Goal: Information Seeking & Learning: Learn about a topic

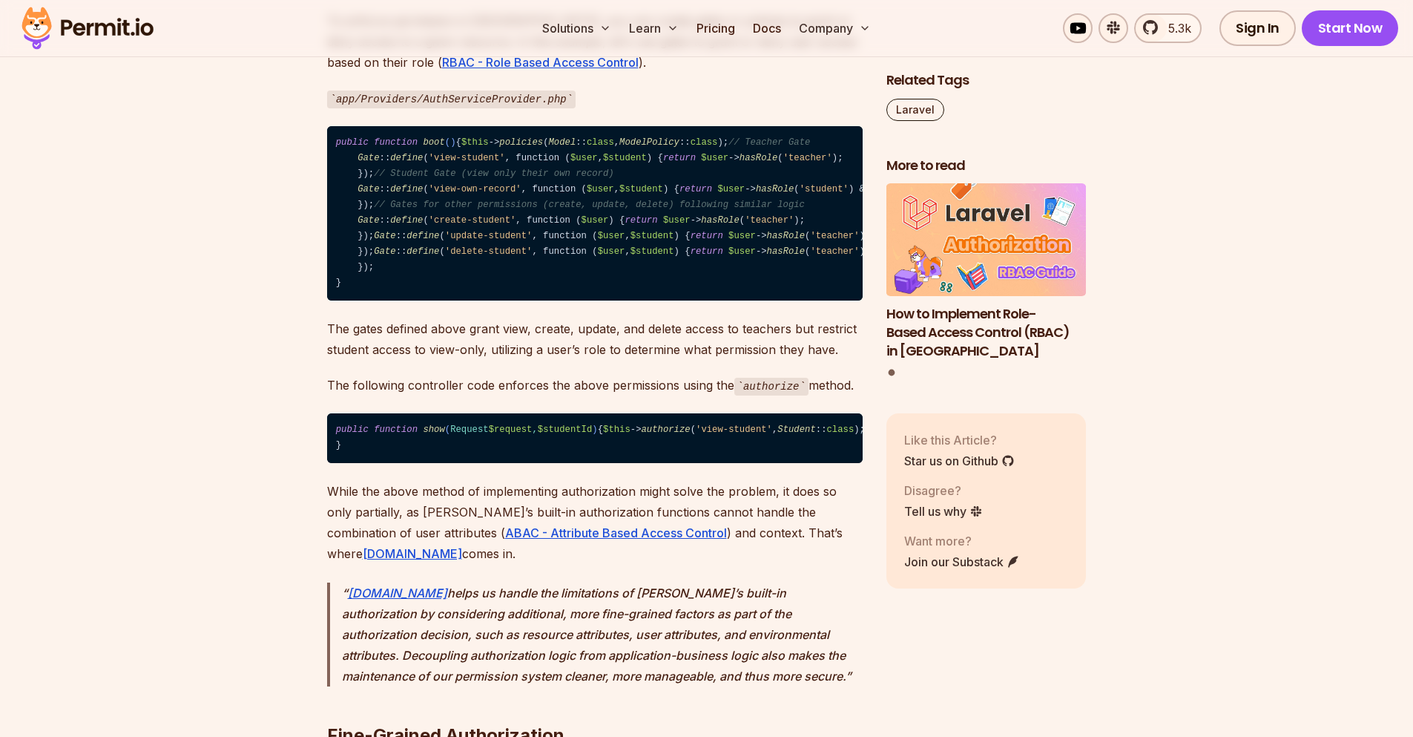
scroll to position [2582, 0]
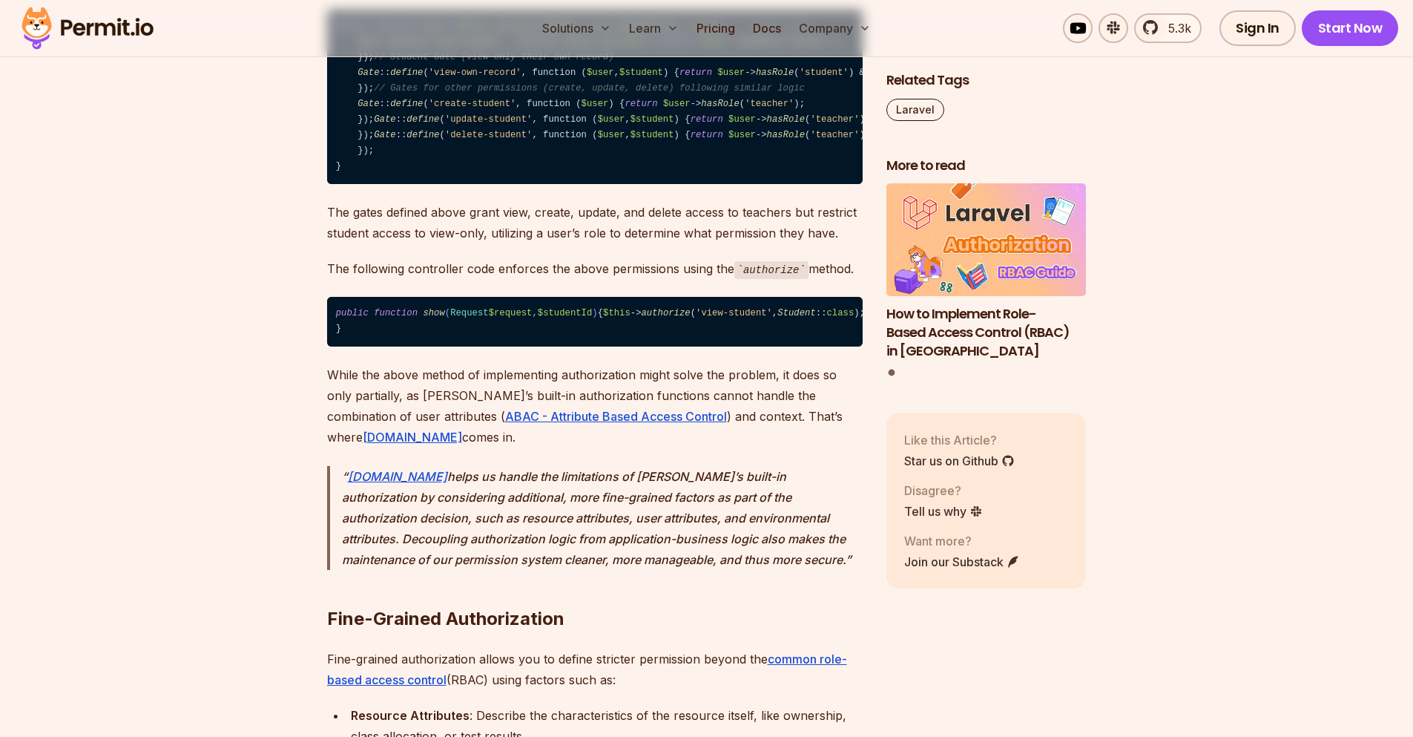
drag, startPoint x: 603, startPoint y: 222, endPoint x: 693, endPoint y: 220, distance: 89.8
copy p "gates or policies"
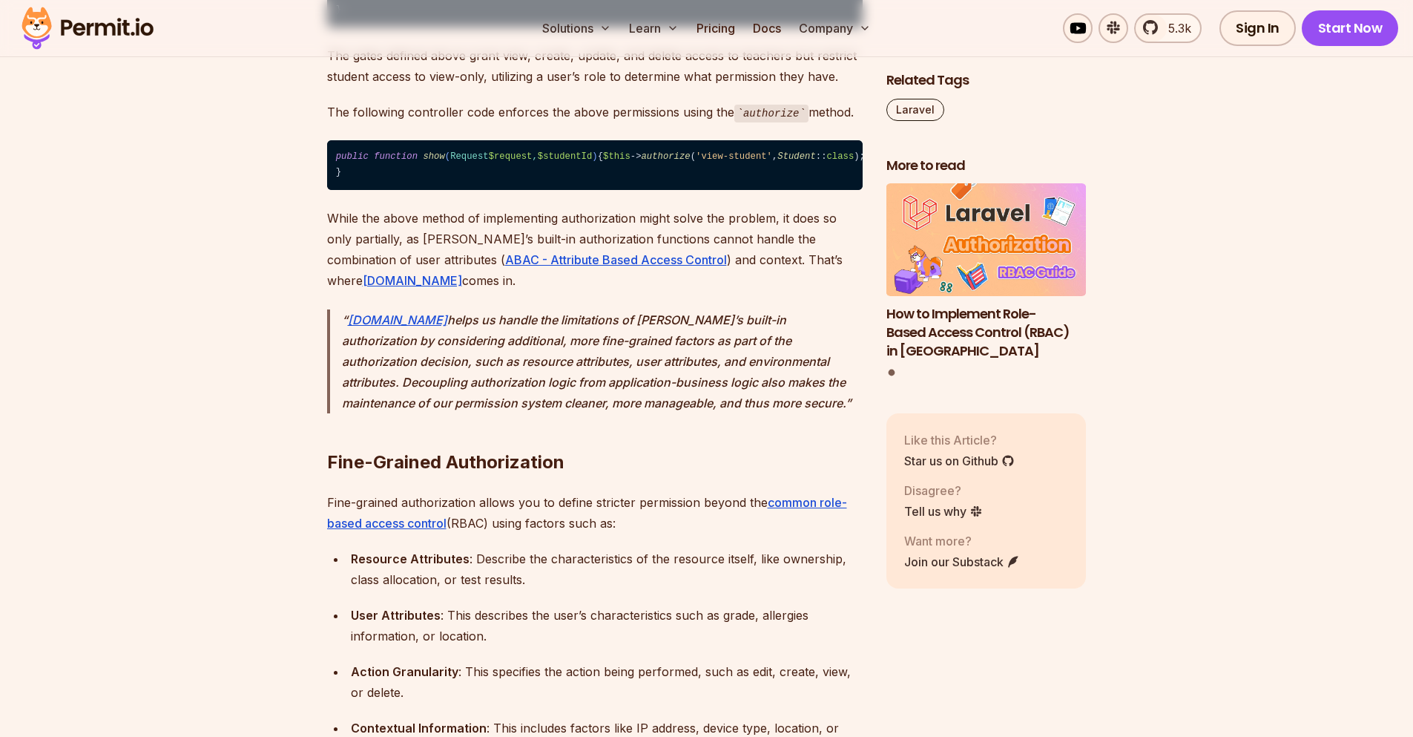
scroll to position [2760, 0]
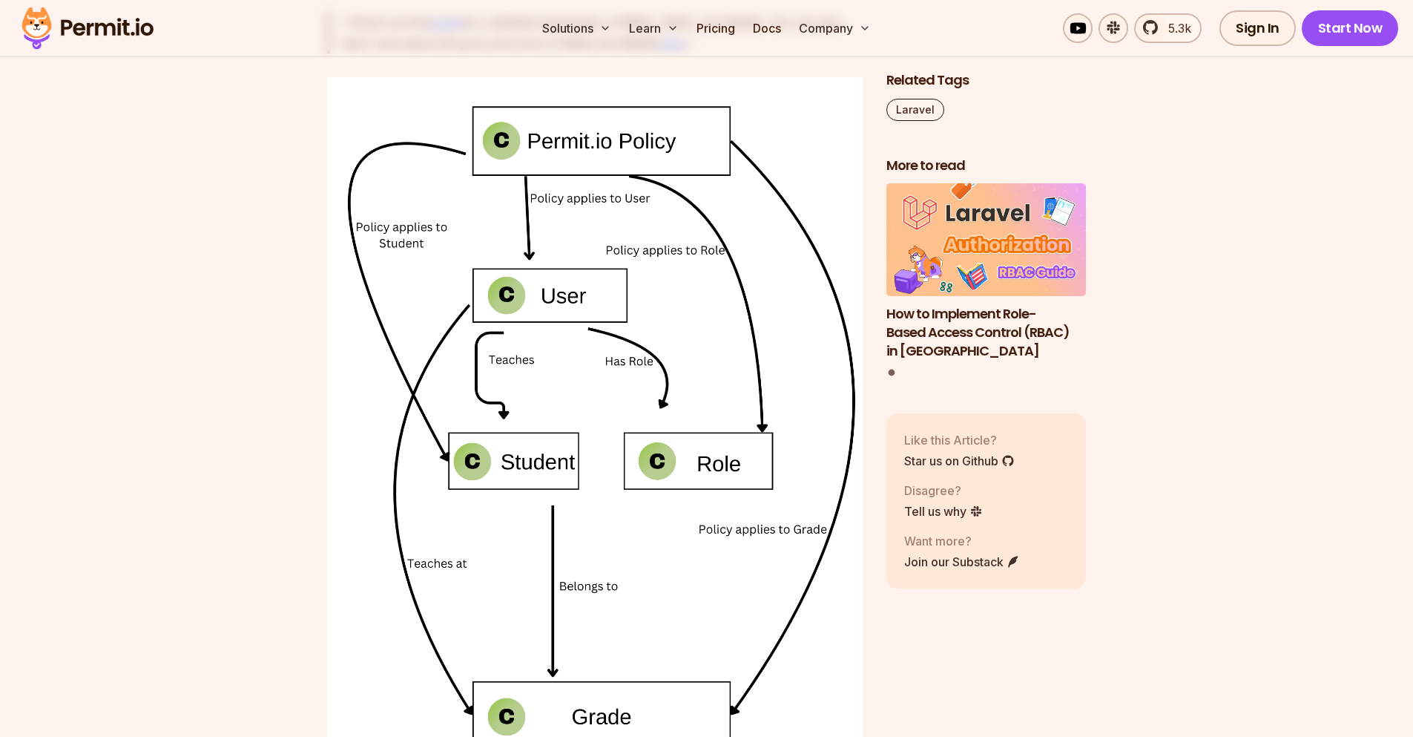
scroll to position [4006, 0]
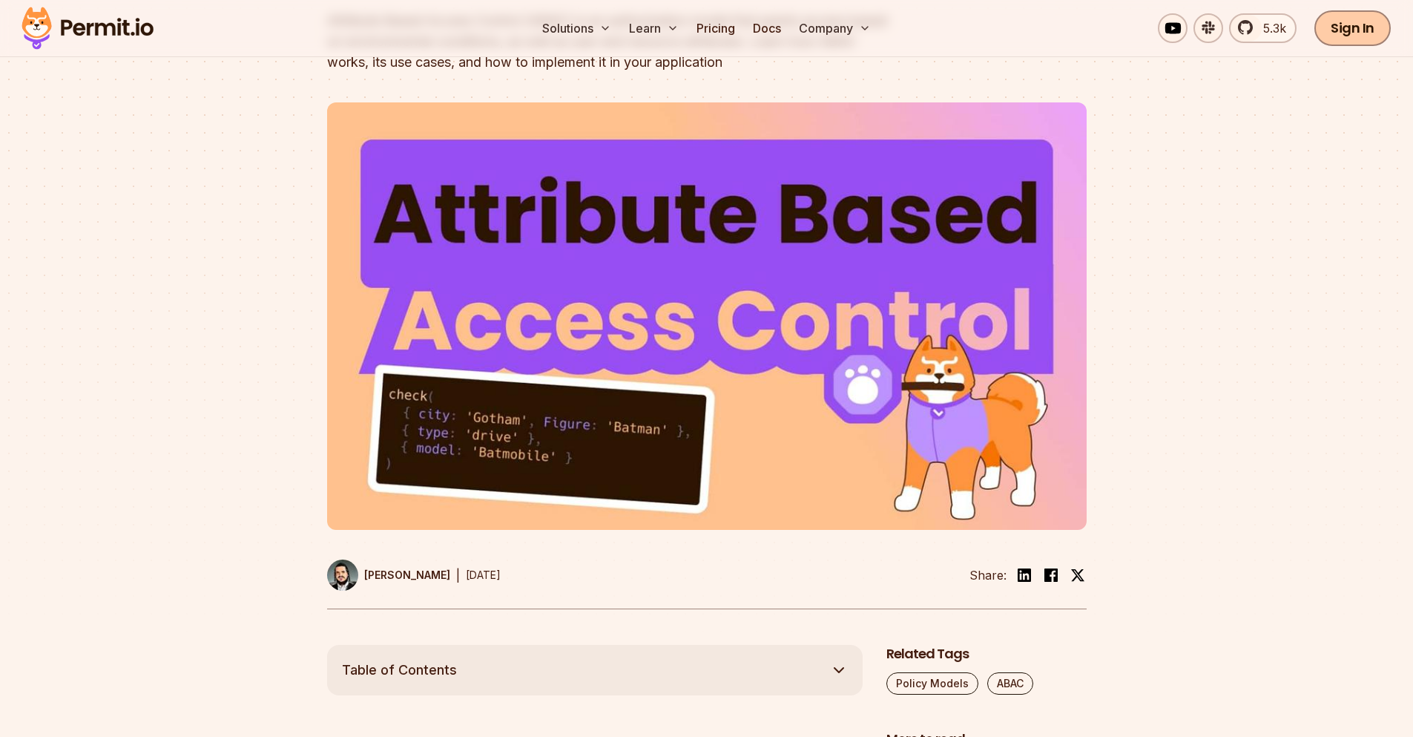
scroll to position [267, 0]
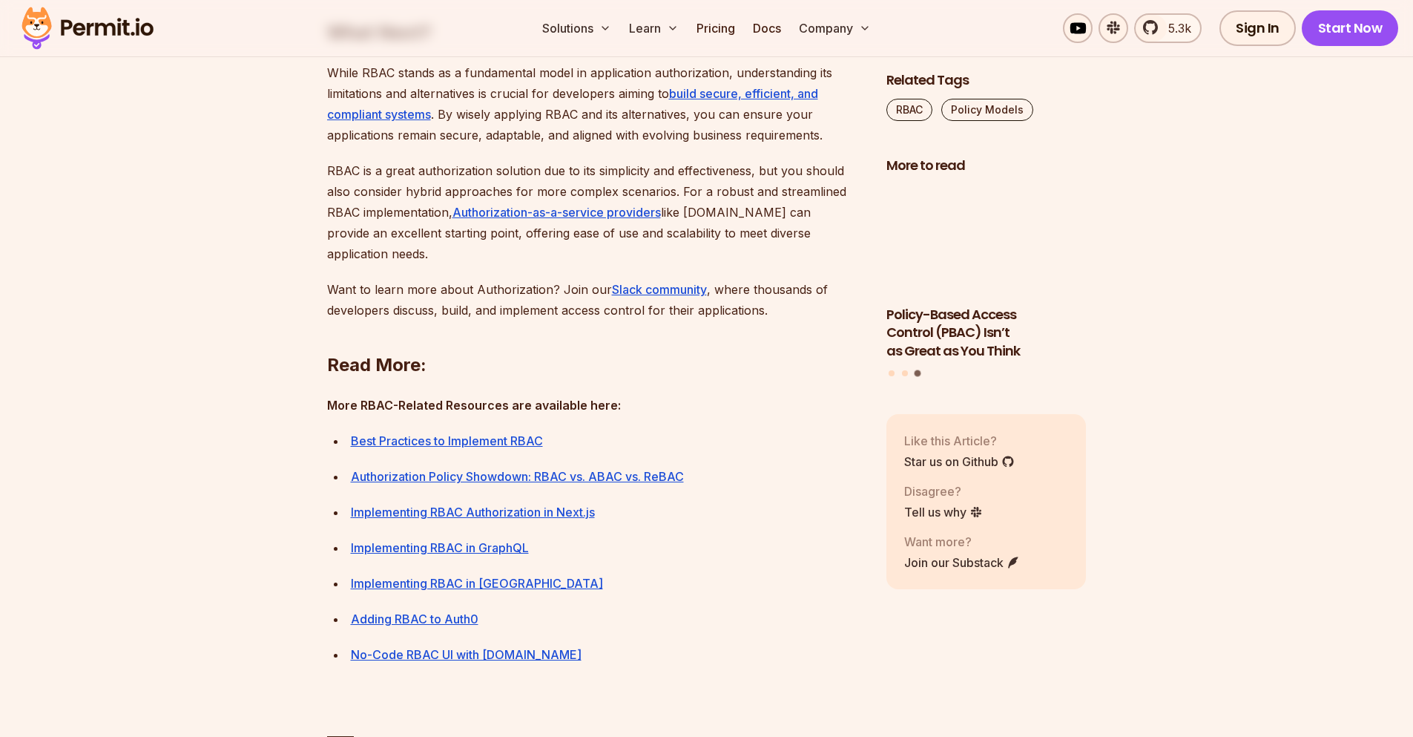
scroll to position [5697, 0]
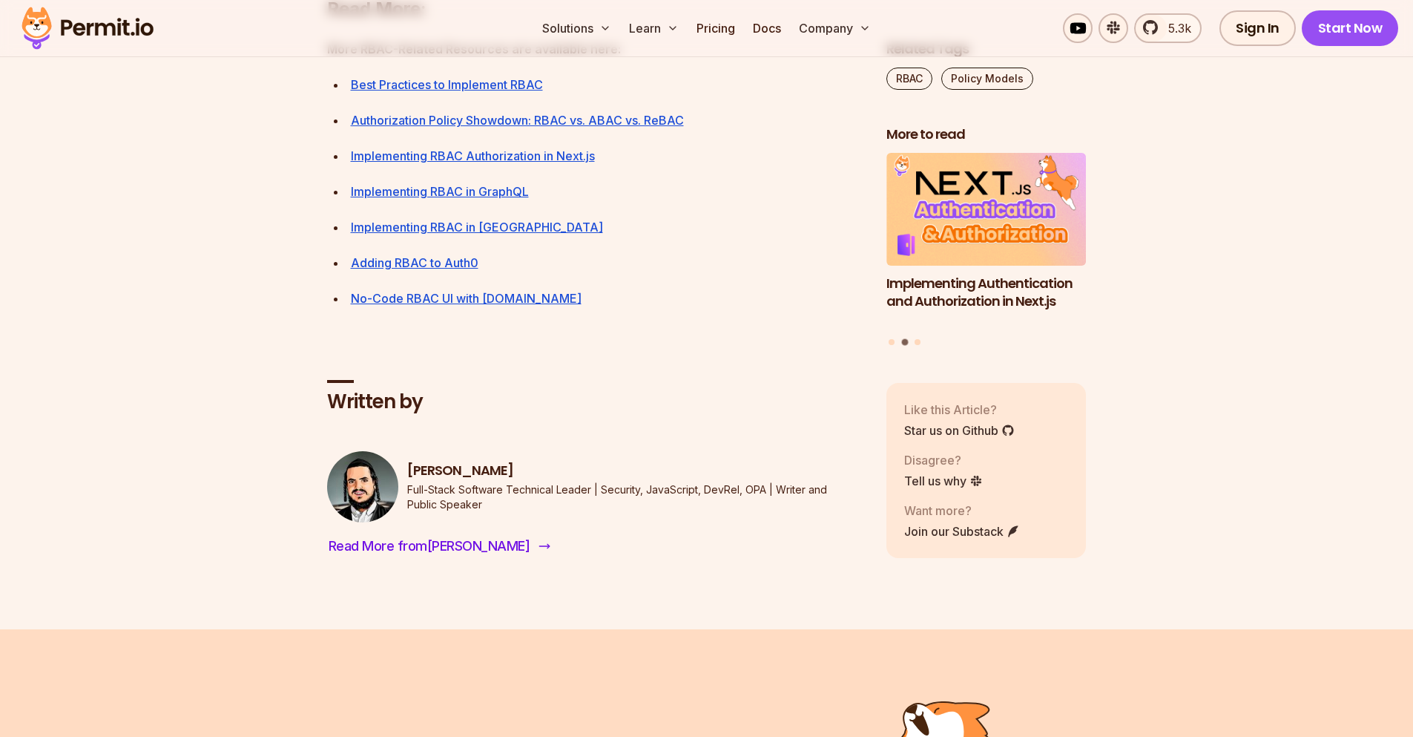
click at [421, 556] on span "Read More from [PERSON_NAME]" at bounding box center [430, 546] width 202 height 21
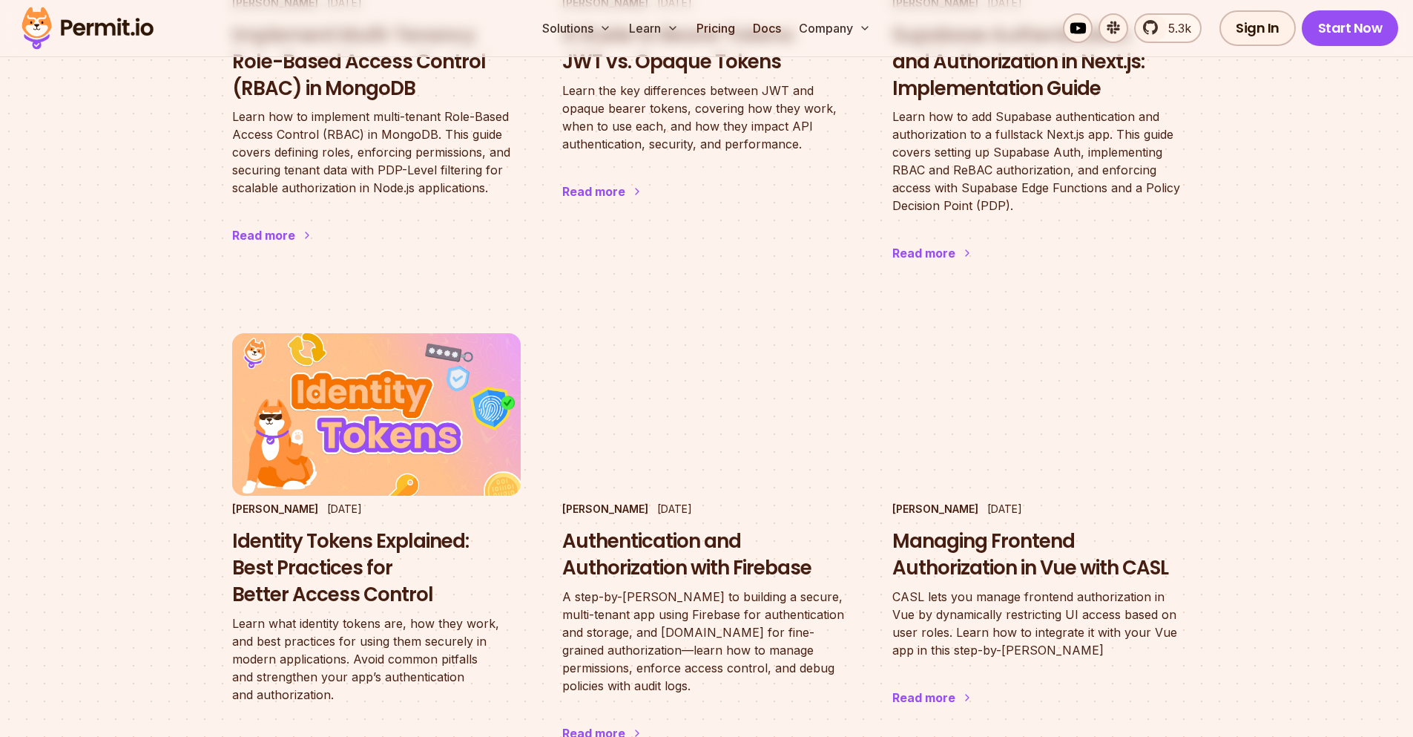
scroll to position [1958, 0]
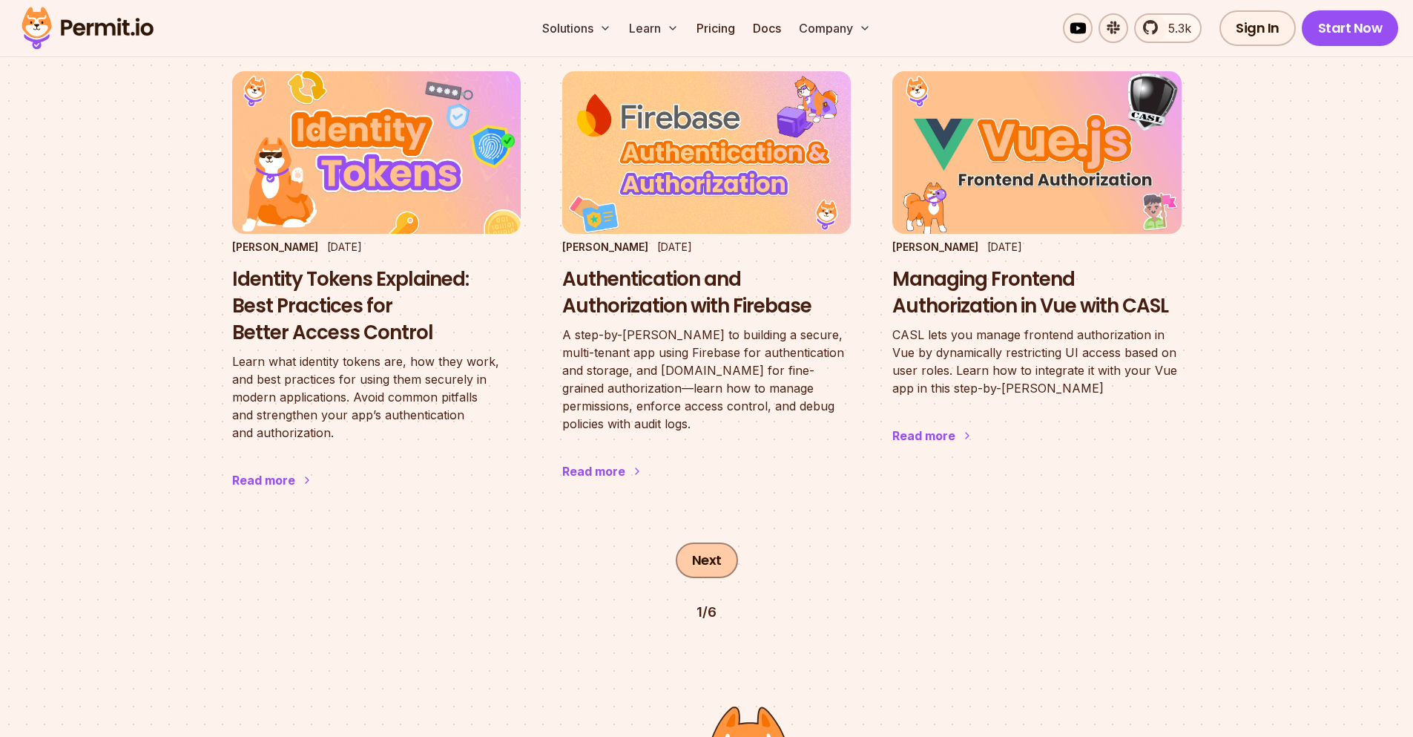
click at [712, 542] on link "Next" at bounding box center [707, 560] width 62 height 36
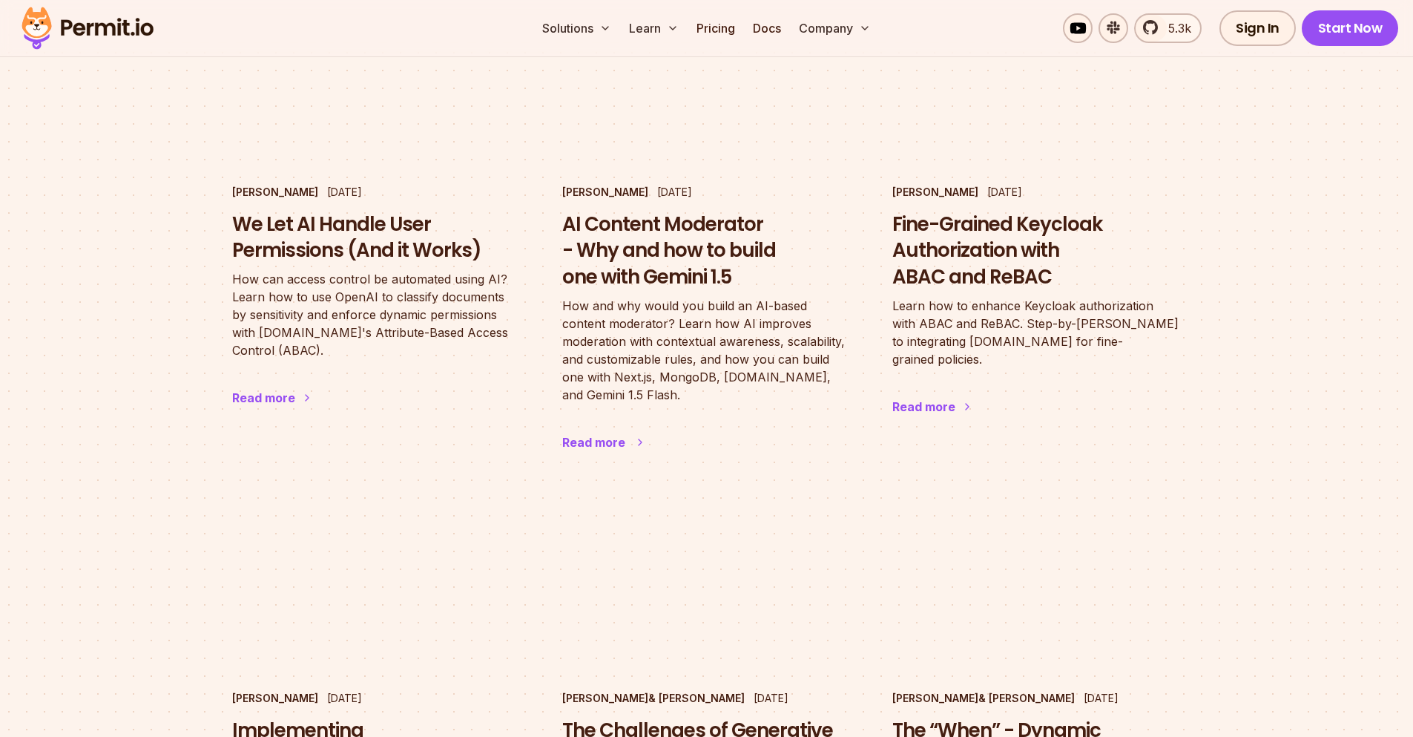
scroll to position [1686, 0]
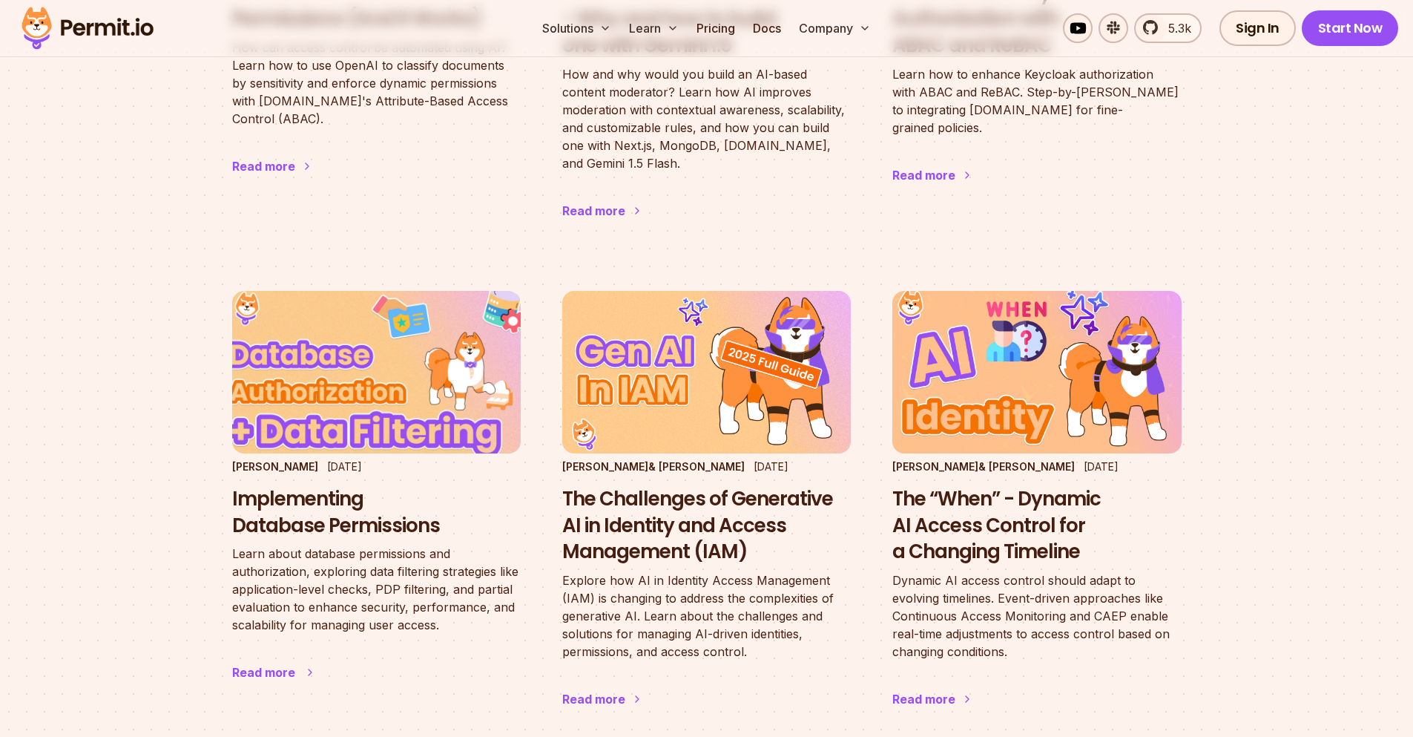
click at [334, 427] on img at bounding box center [376, 372] width 318 height 179
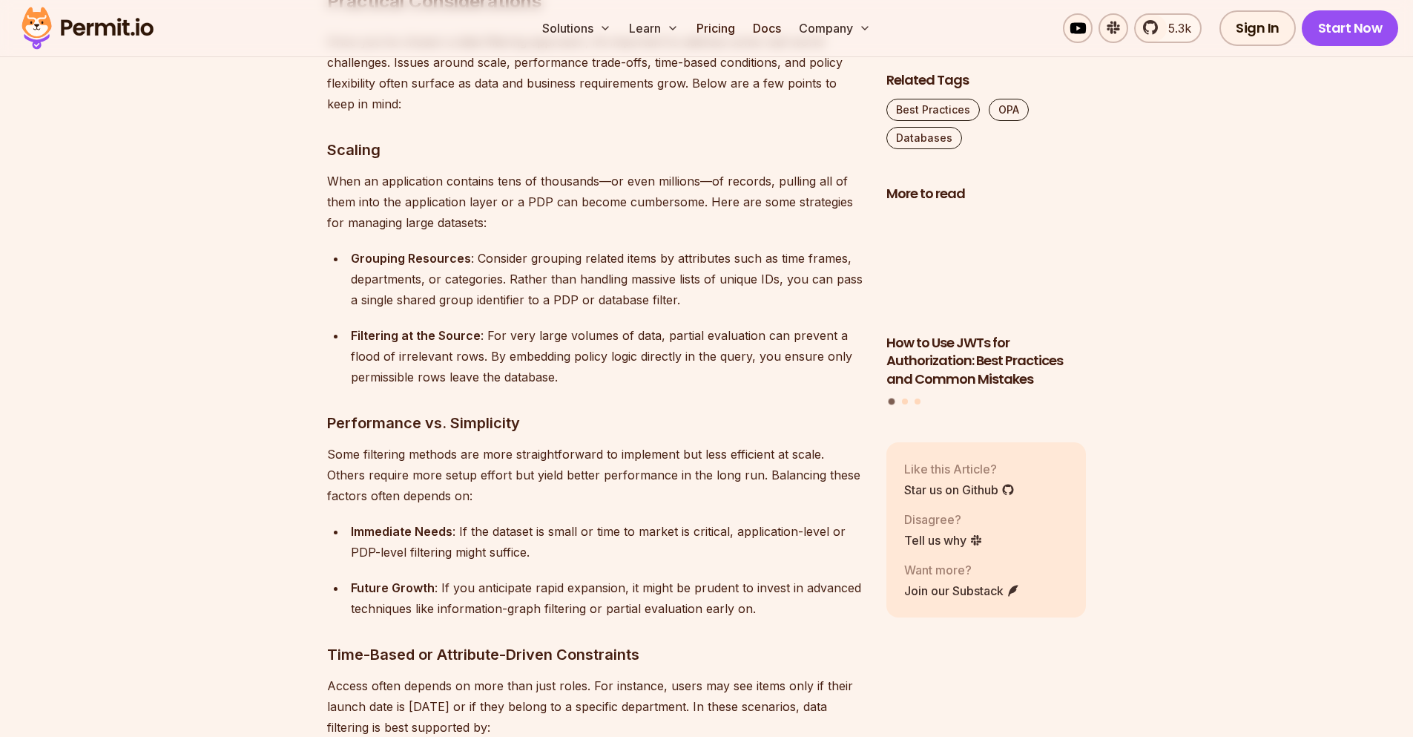
scroll to position [6232, 0]
